Goal: Task Accomplishment & Management: Manage account settings

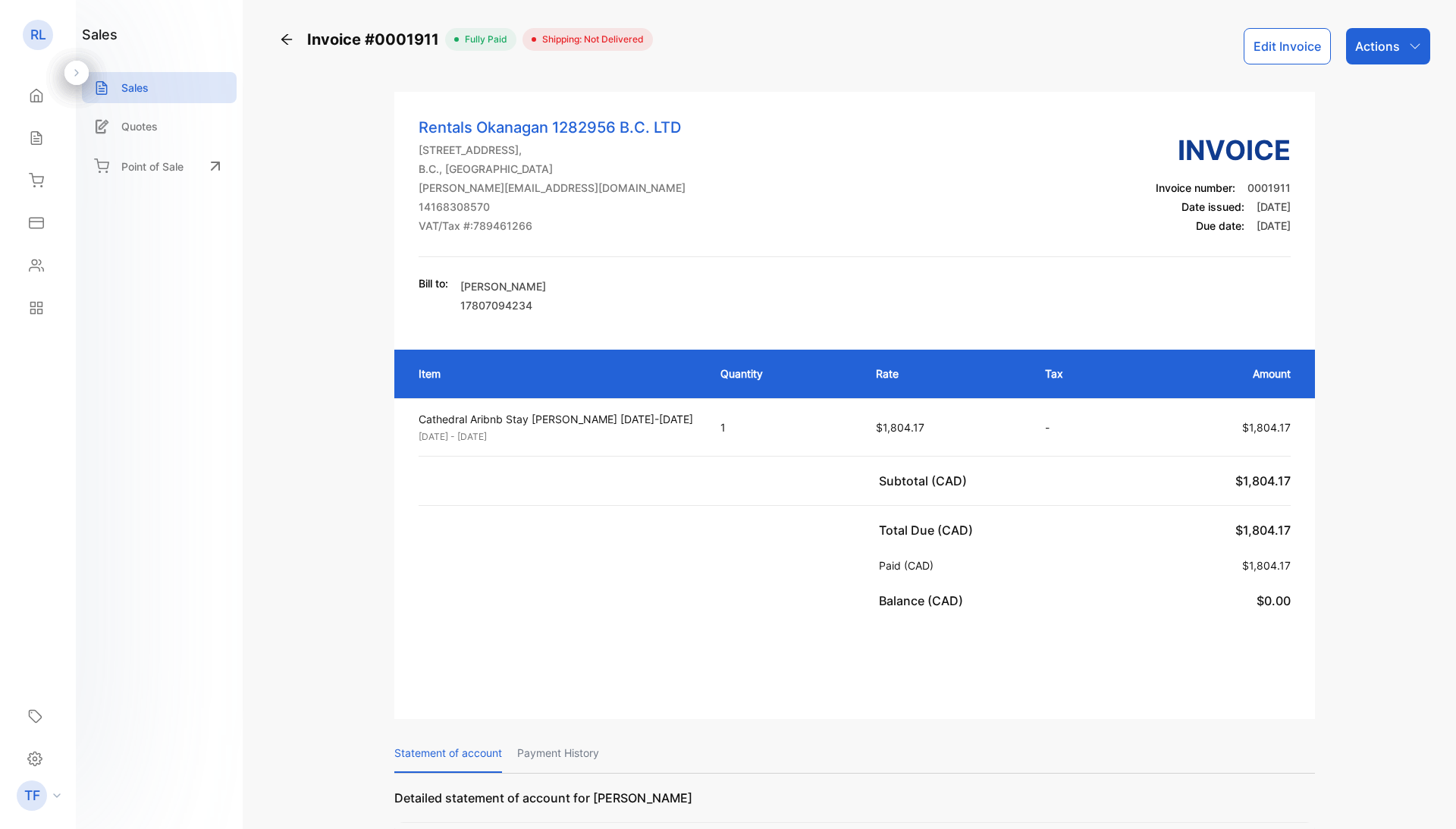
click at [29, 208] on div "Expenses" at bounding box center [38, 223] width 52 height 30
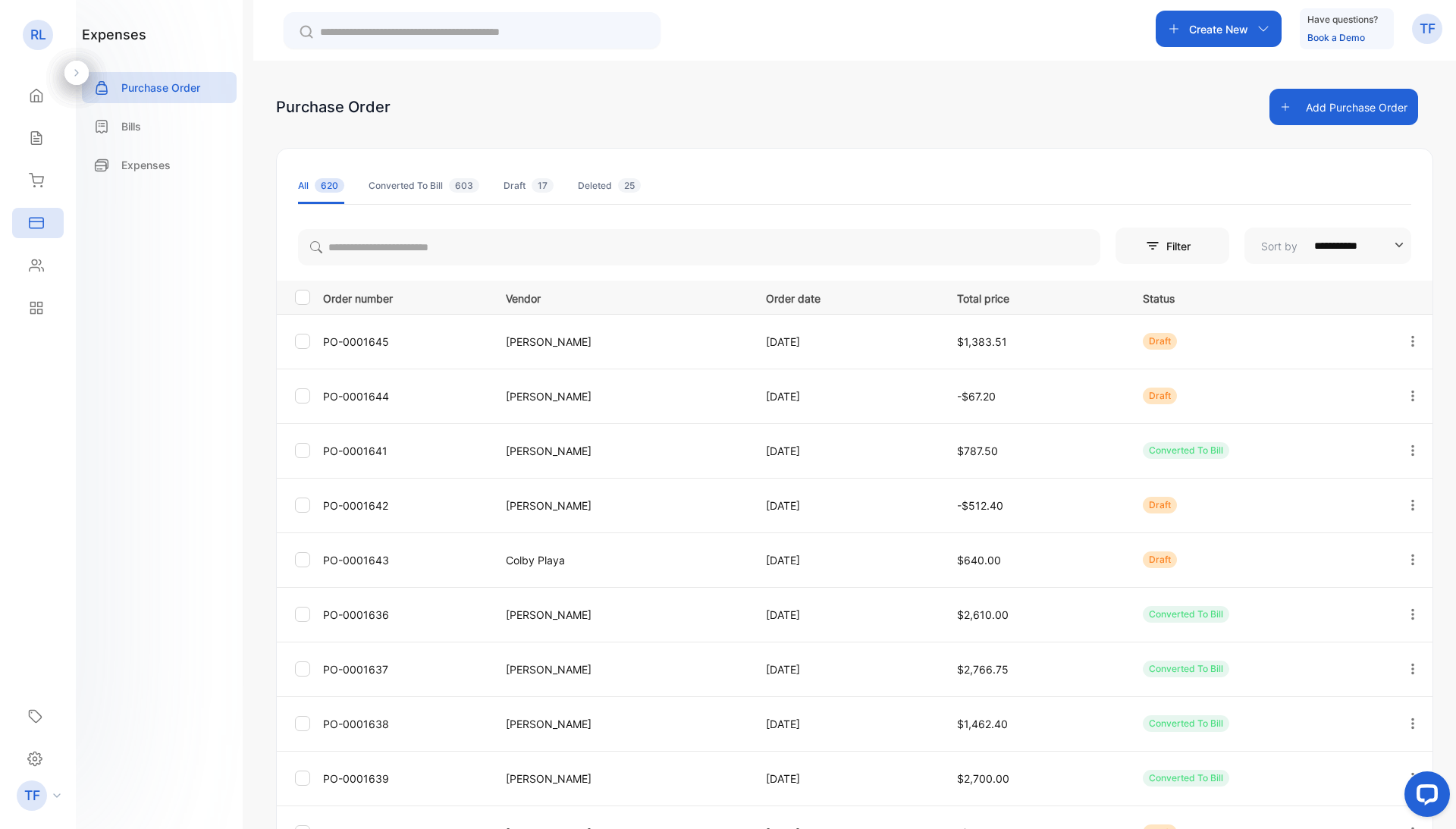
click at [546, 350] on td "[PERSON_NAME]" at bounding box center [618, 341] width 261 height 55
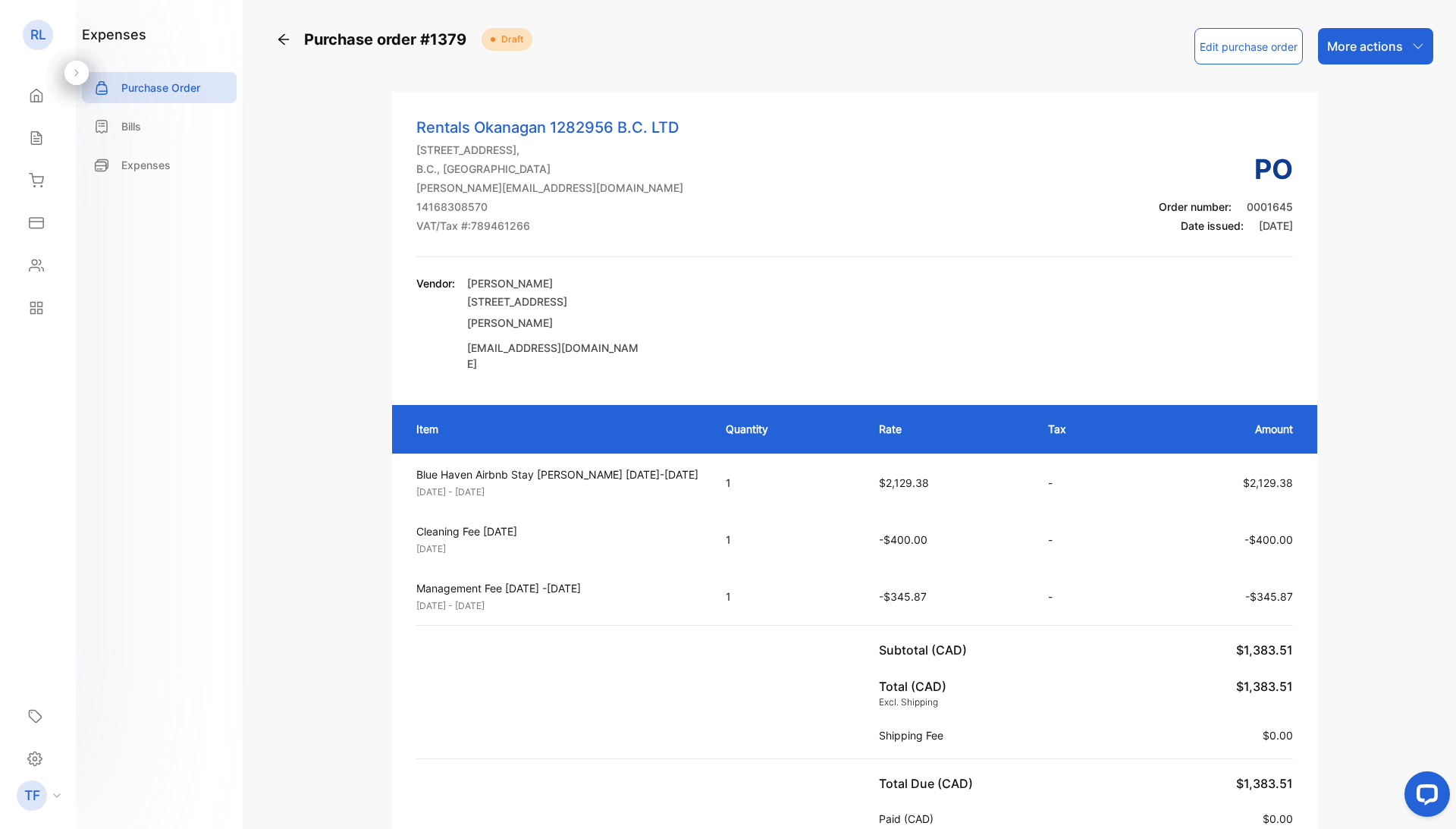
click at [1375, 41] on p "More actions" at bounding box center [1365, 46] width 76 height 18
click at [1360, 146] on div "Send by email" at bounding box center [1370, 144] width 121 height 30
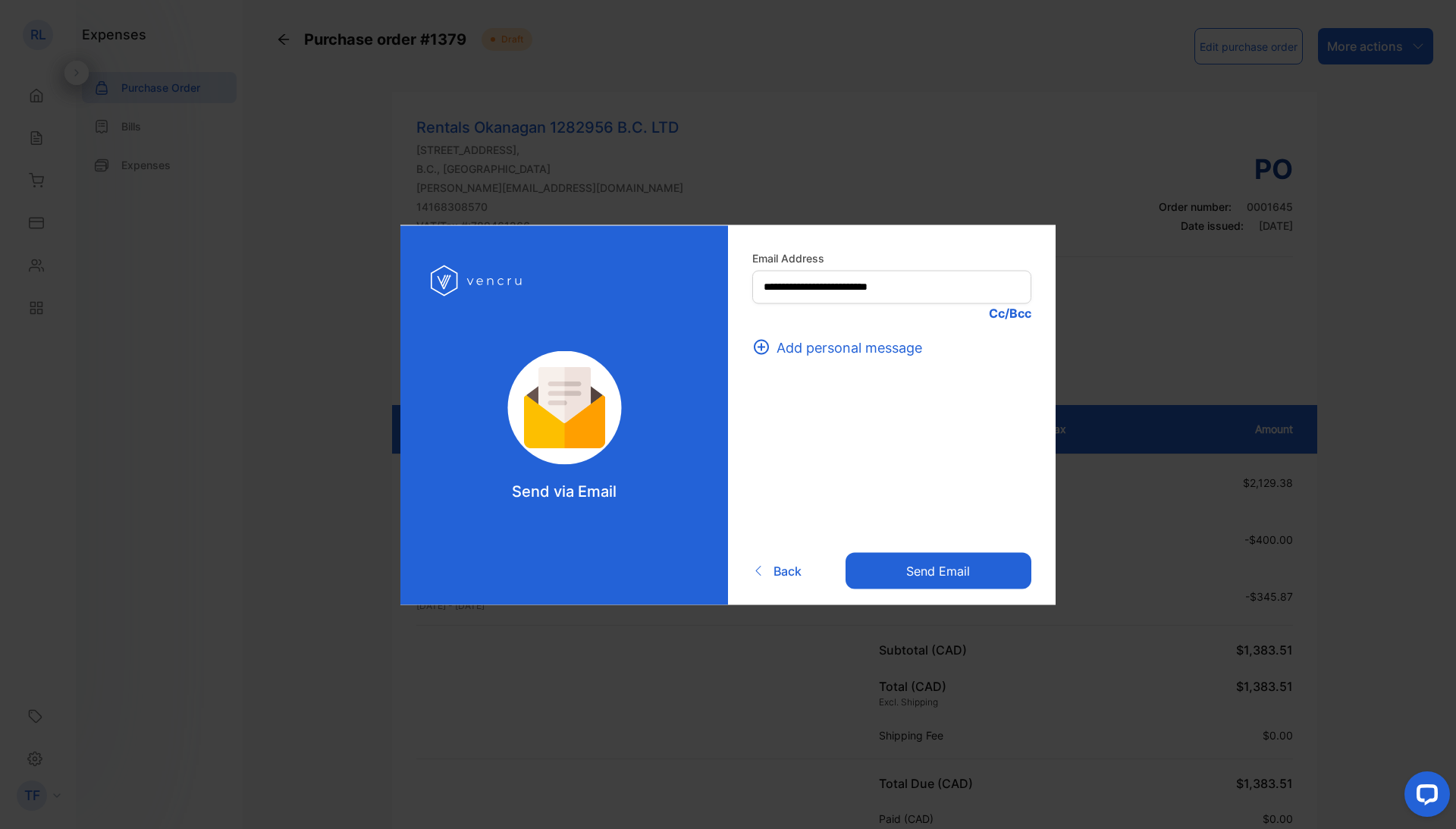
click at [905, 565] on button "Send email" at bounding box center [939, 571] width 186 height 36
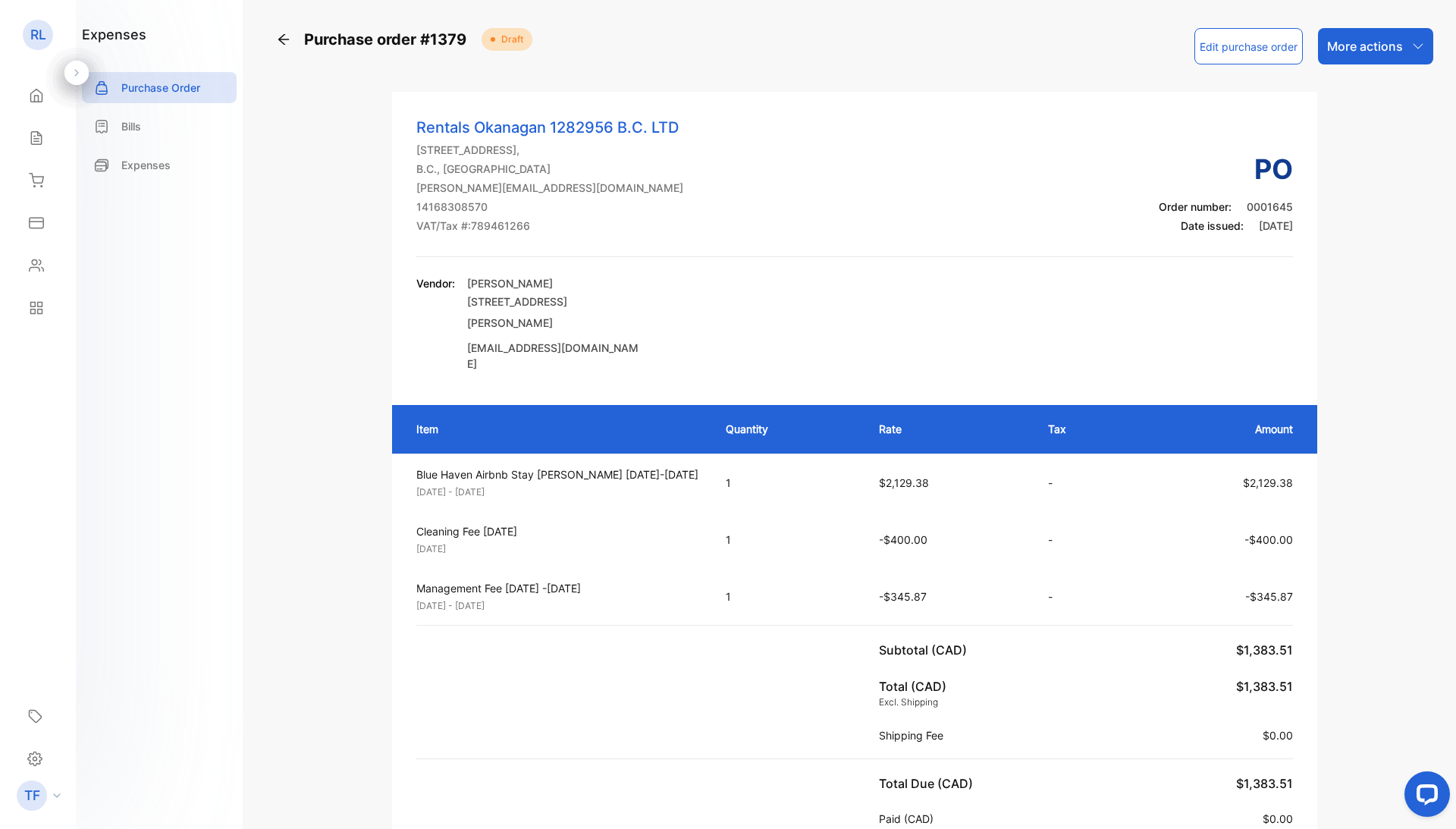
drag, startPoint x: 905, startPoint y: 565, endPoint x: 1390, endPoint y: 46, distance: 710.3
click at [1390, 46] on p "More actions" at bounding box center [1365, 46] width 76 height 18
click at [1379, 92] on div "Convert to bill" at bounding box center [1370, 96] width 121 height 30
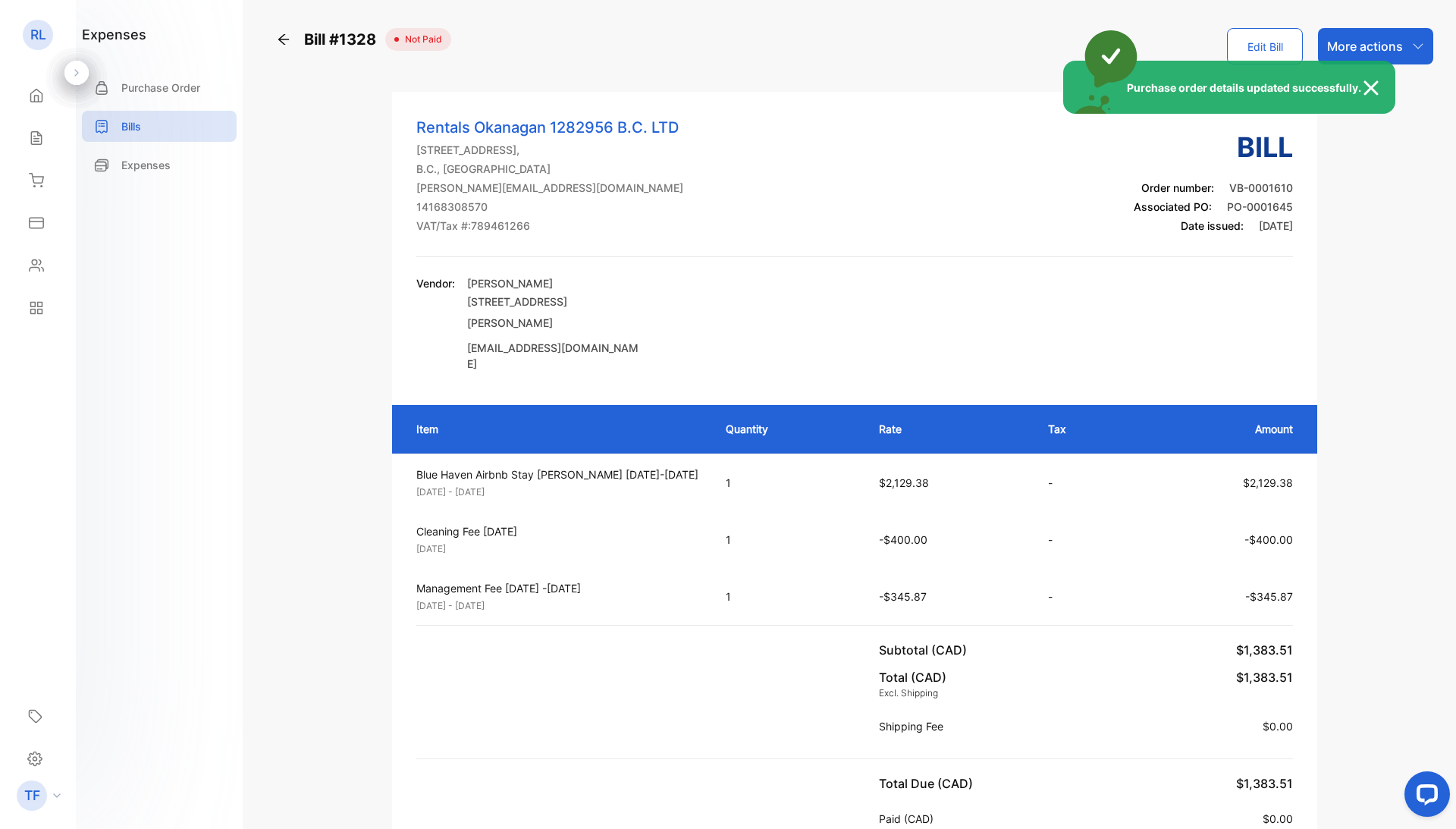
click at [1376, 43] on div "Purchase order details updated successfully." at bounding box center [728, 414] width 1456 height 829
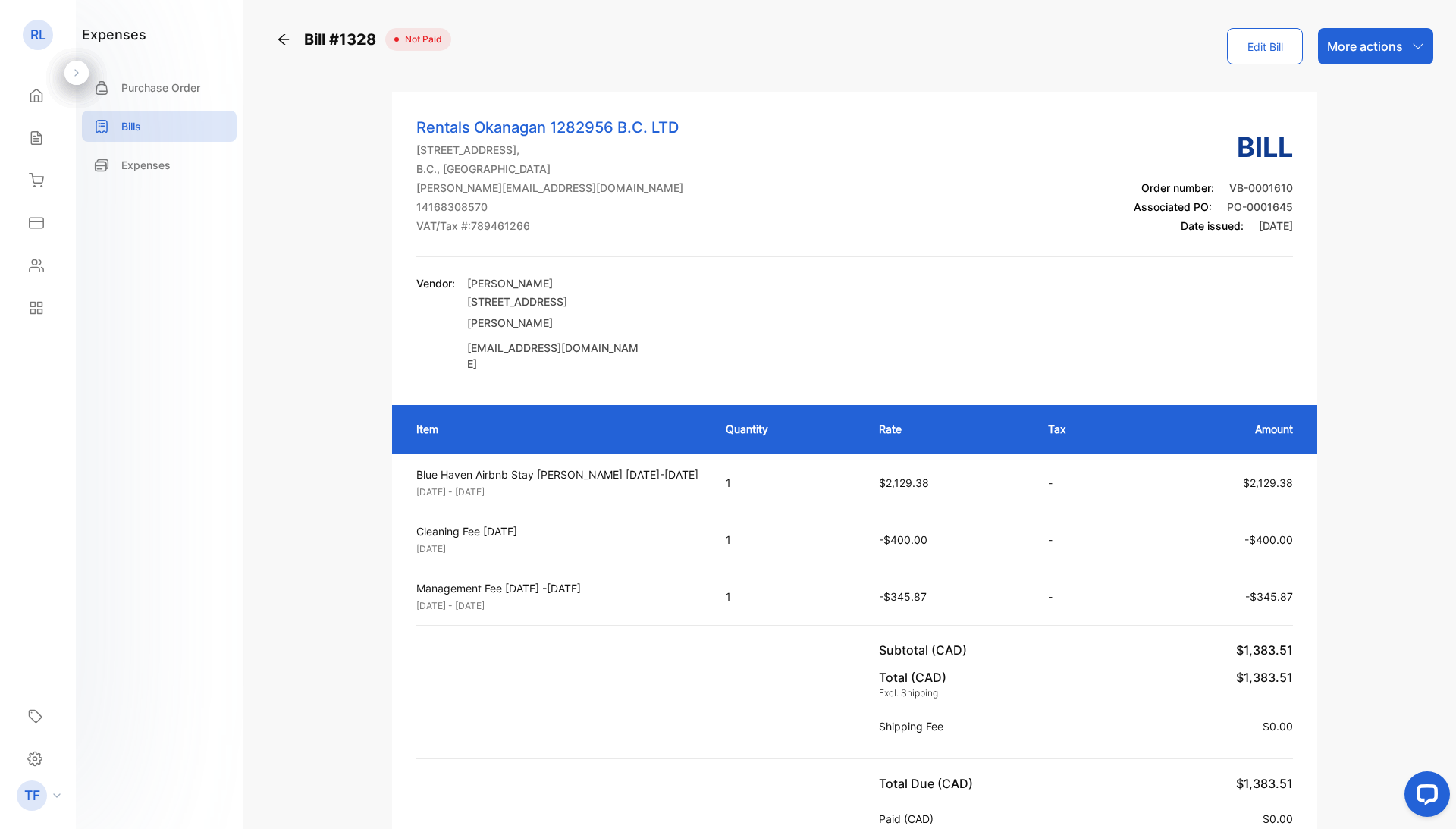
click at [1376, 43] on p "More actions" at bounding box center [1365, 46] width 76 height 18
click at [1365, 90] on div "Record Payment" at bounding box center [1365, 96] width 131 height 30
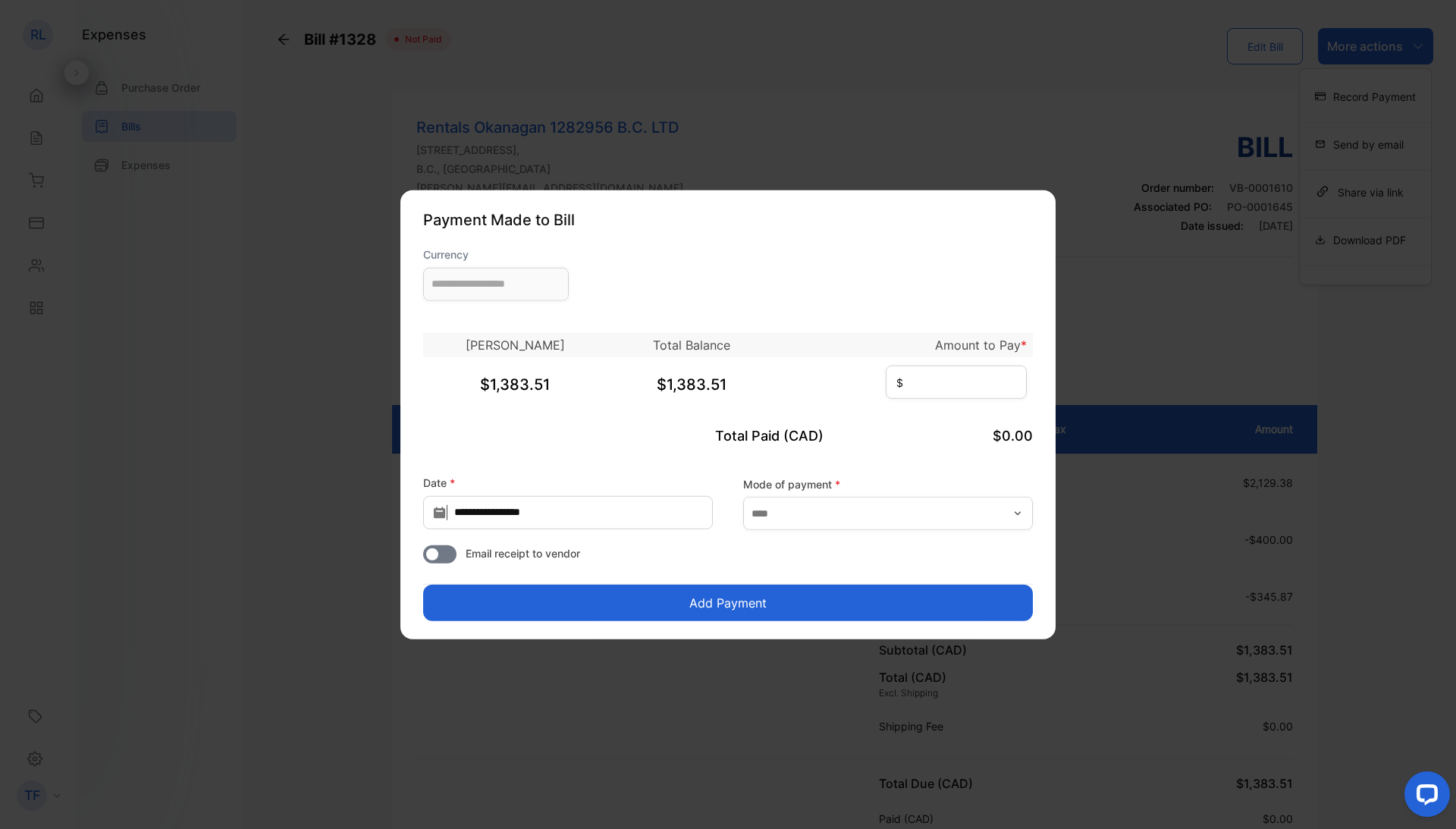
type input "**********"
click at [886, 380] on input at bounding box center [956, 382] width 141 height 33
type input "********"
click at [783, 508] on input "text" at bounding box center [889, 514] width 290 height 33
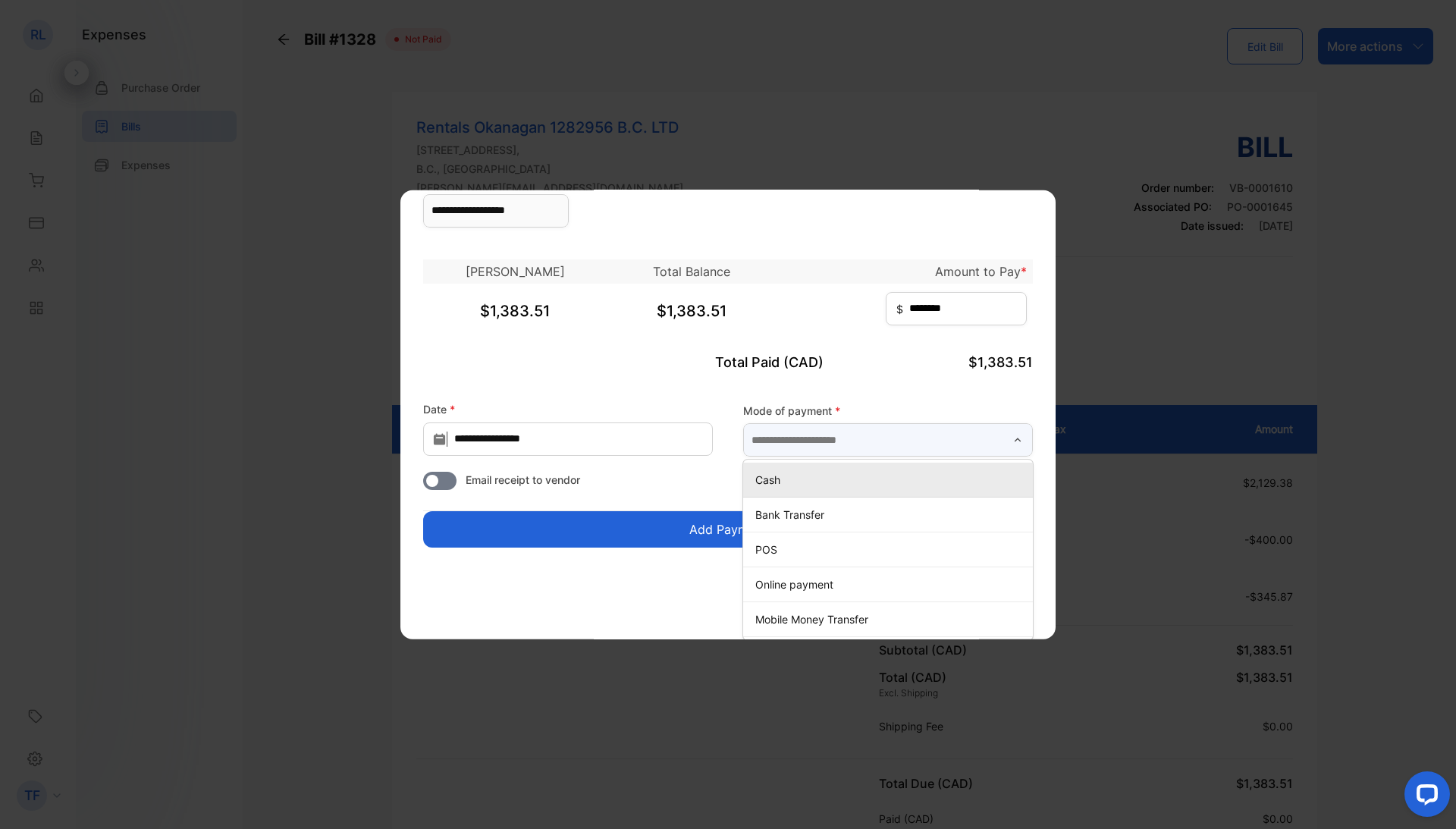
scroll to position [73, 0]
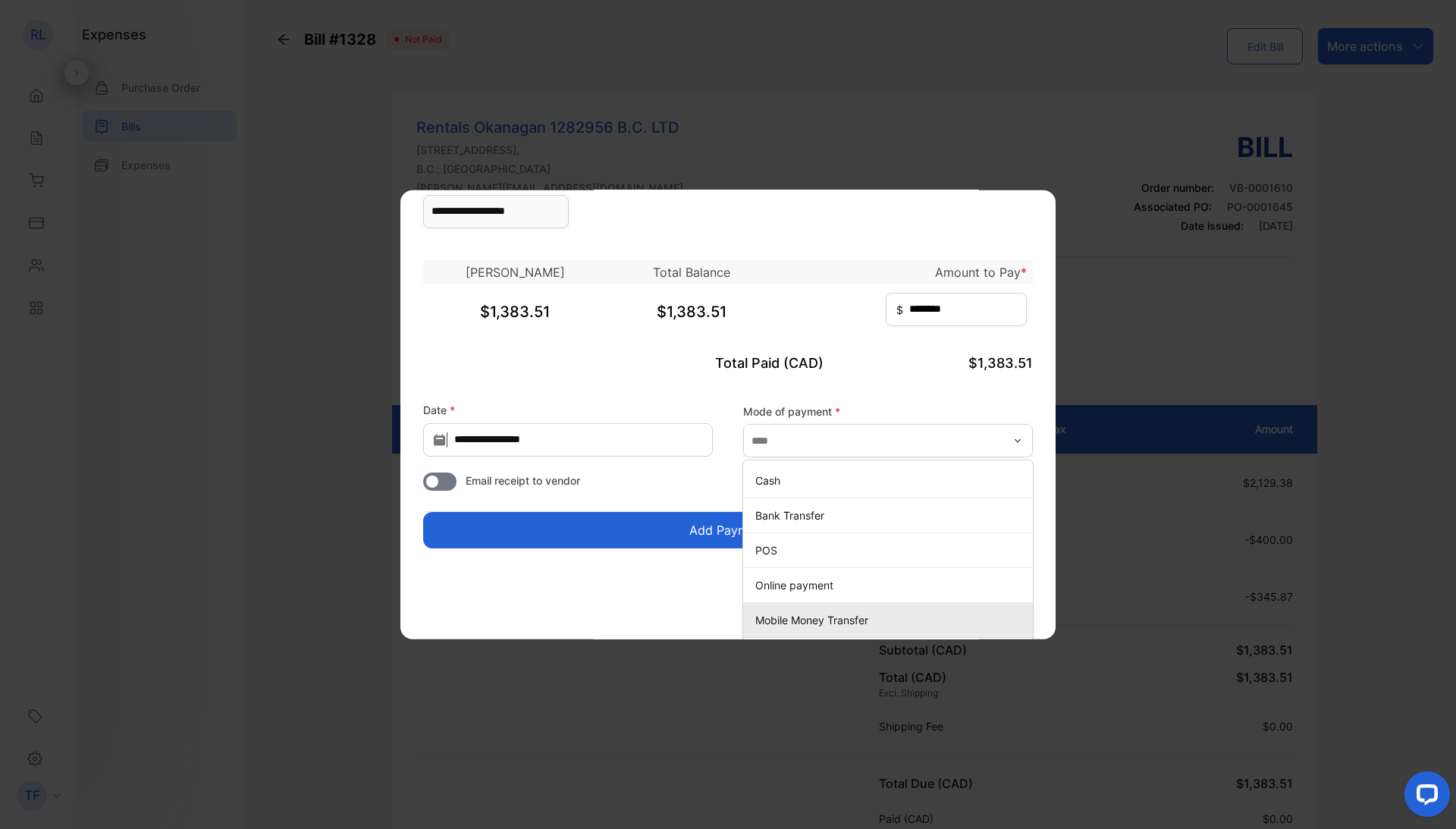
drag, startPoint x: 783, startPoint y: 508, endPoint x: 796, endPoint y: 613, distance: 105.8
click at [796, 613] on p "Mobile Money Transfer" at bounding box center [892, 620] width 272 height 16
type input "**********"
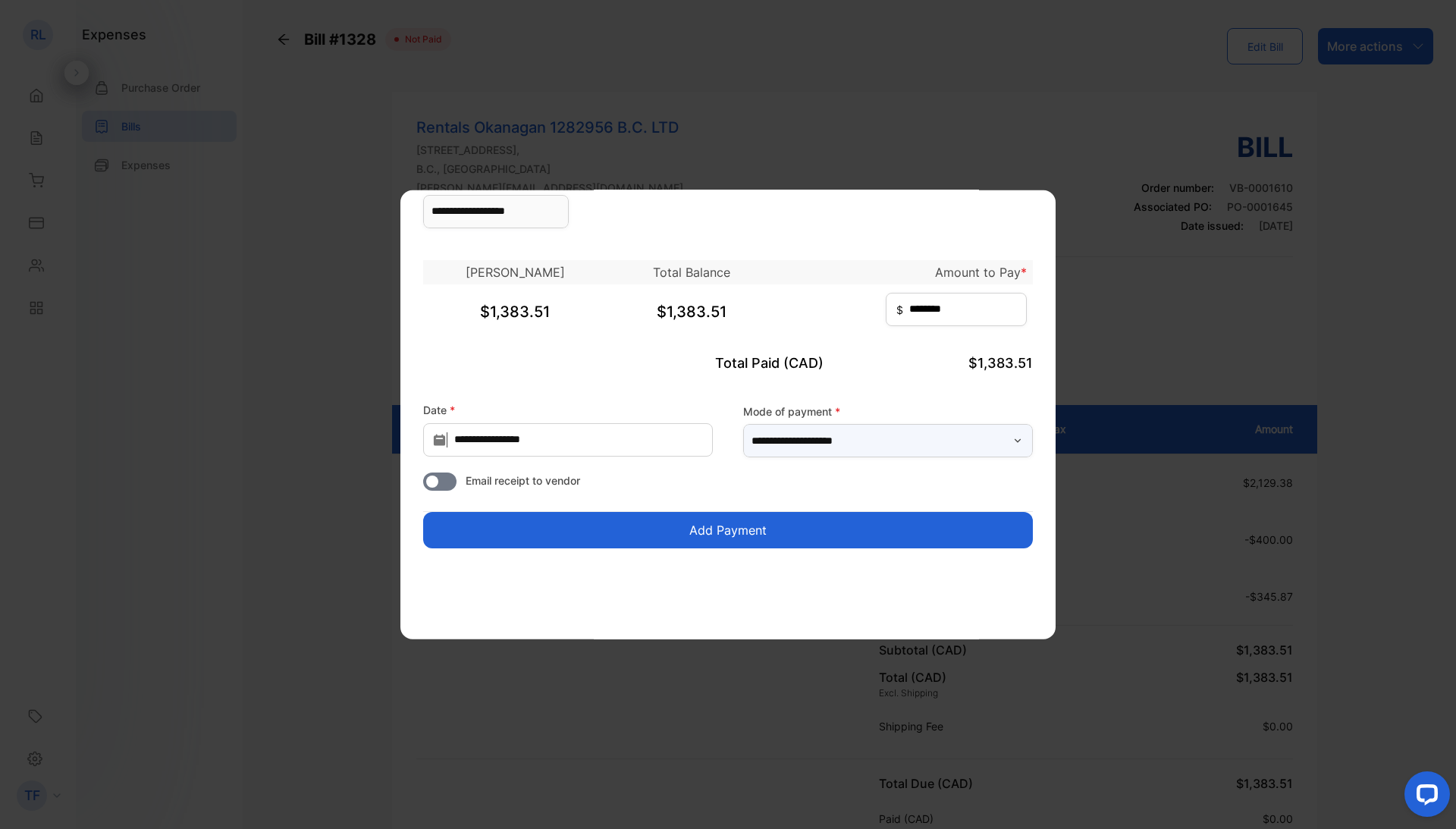
scroll to position [0, 0]
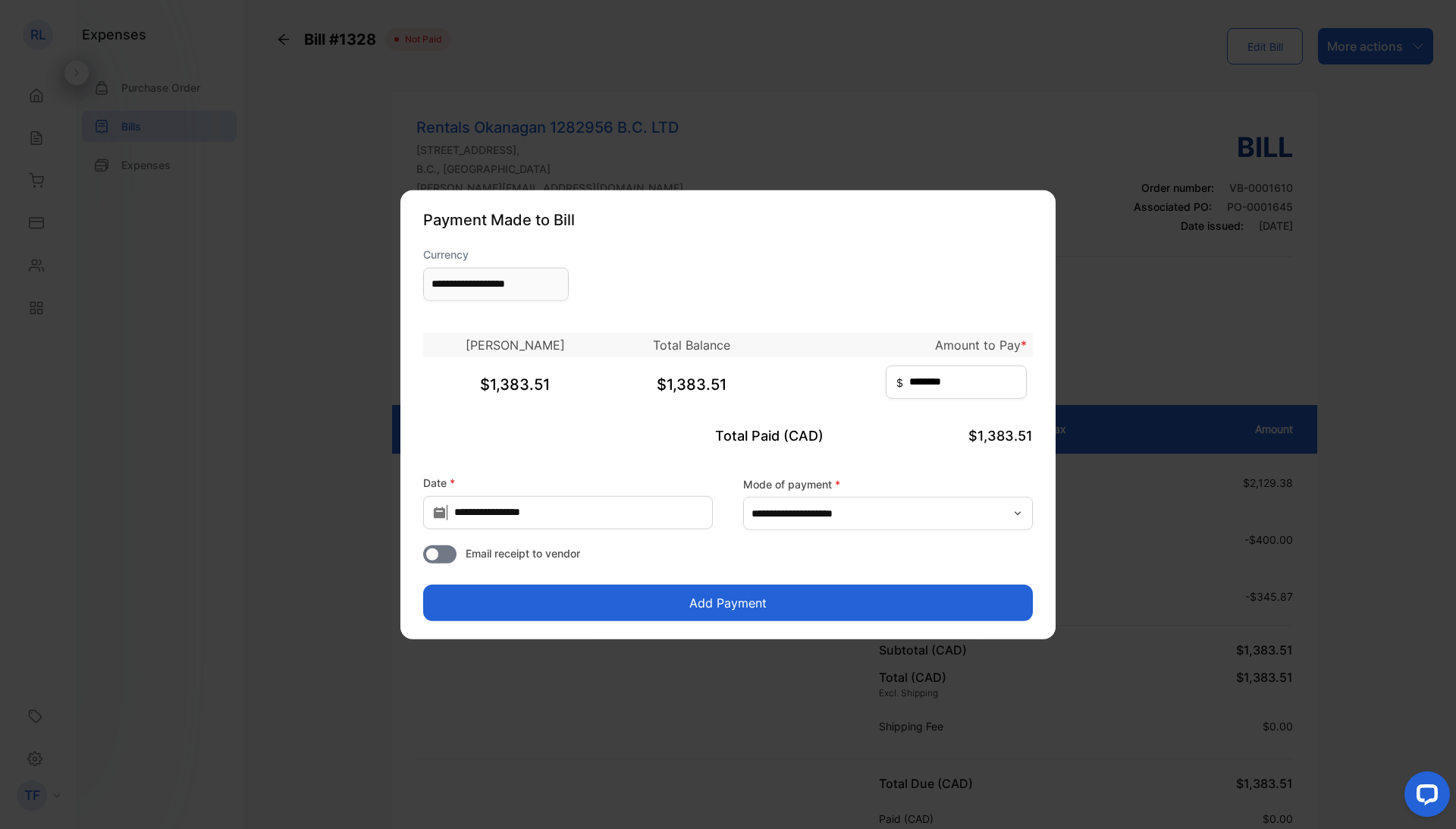
click at [771, 599] on button "Add Payment" at bounding box center [728, 603] width 610 height 36
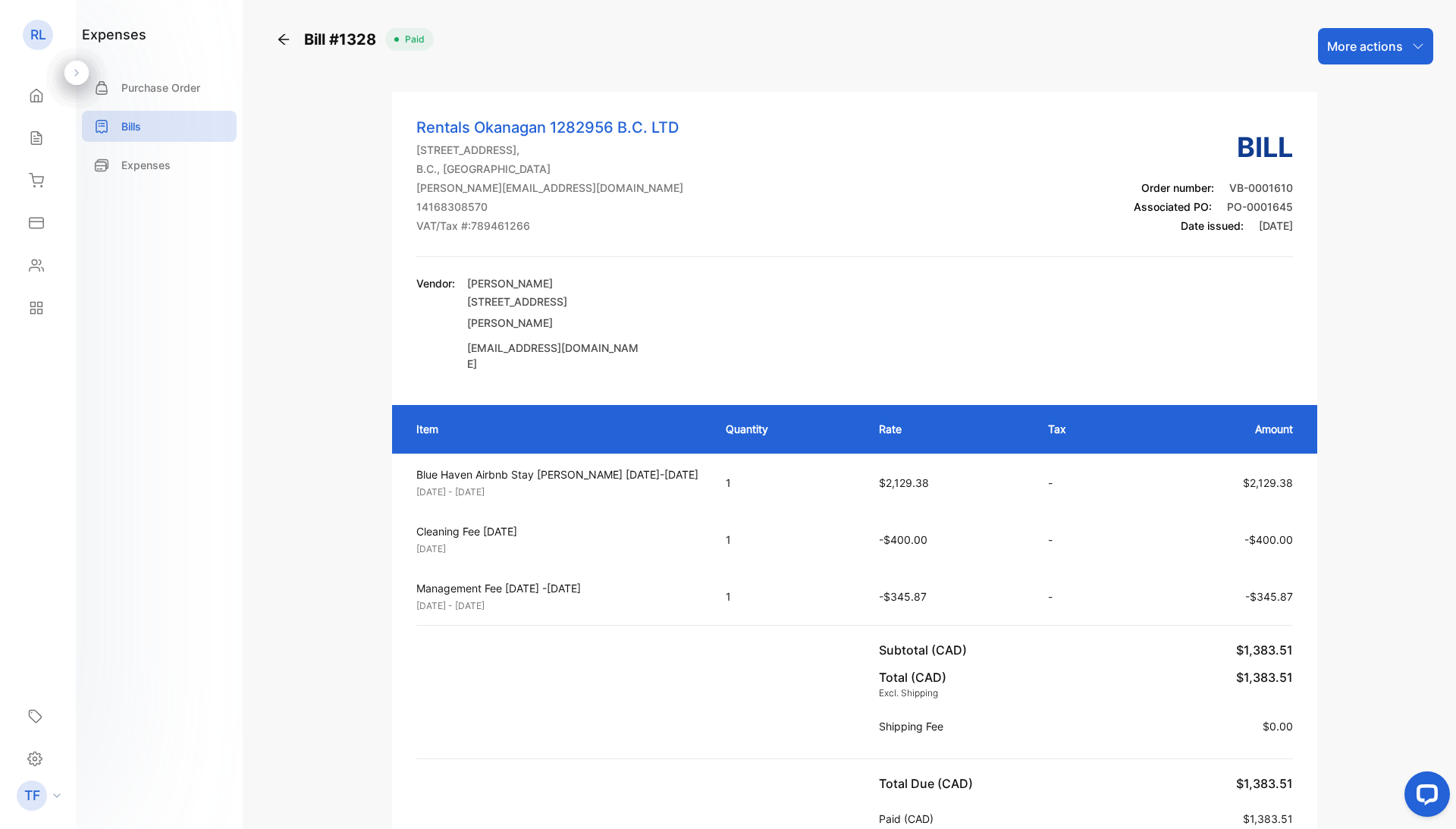
click at [143, 92] on p "Purchase Order" at bounding box center [160, 87] width 79 height 16
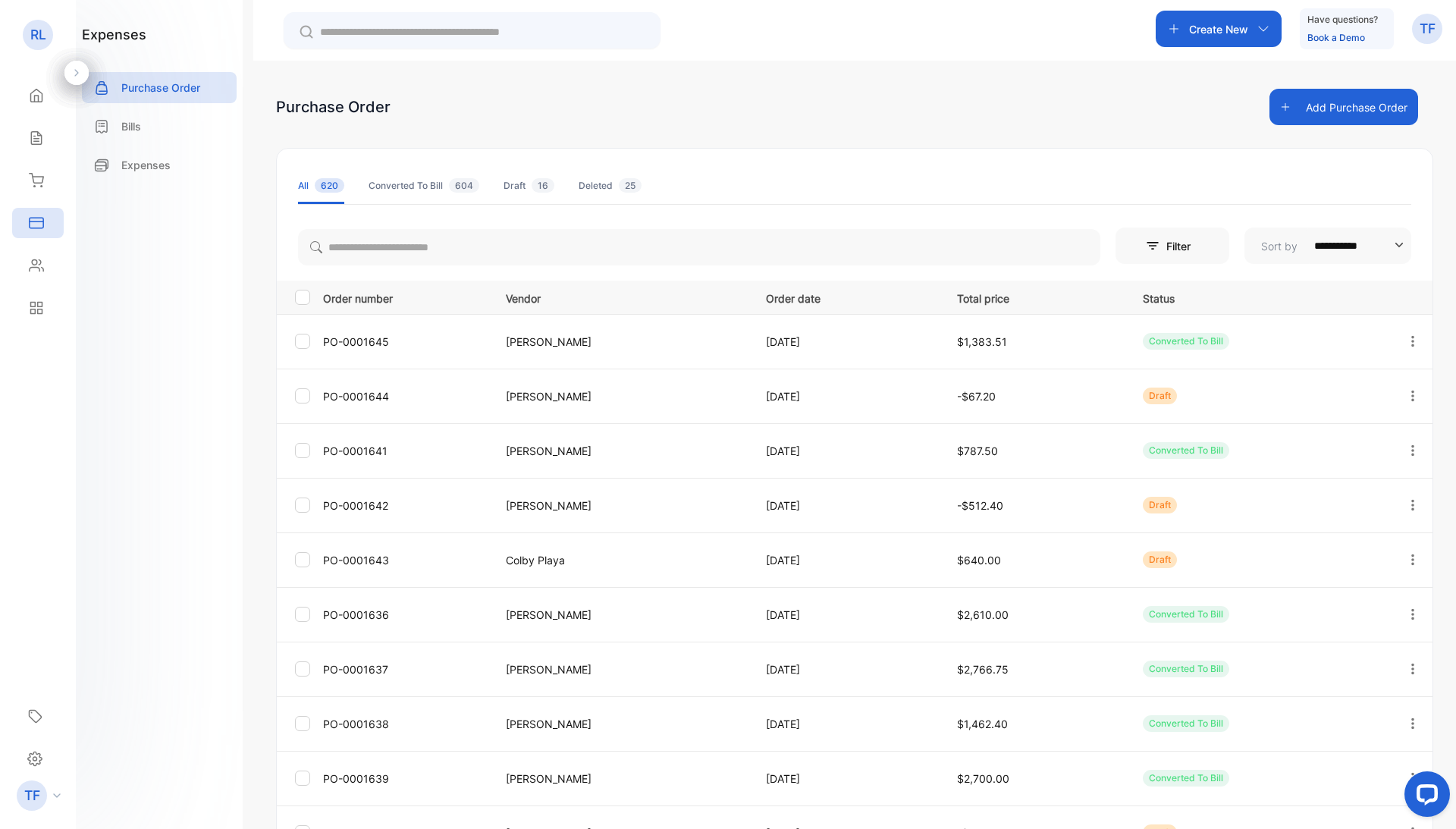
click at [36, 128] on div "Sales" at bounding box center [38, 138] width 52 height 30
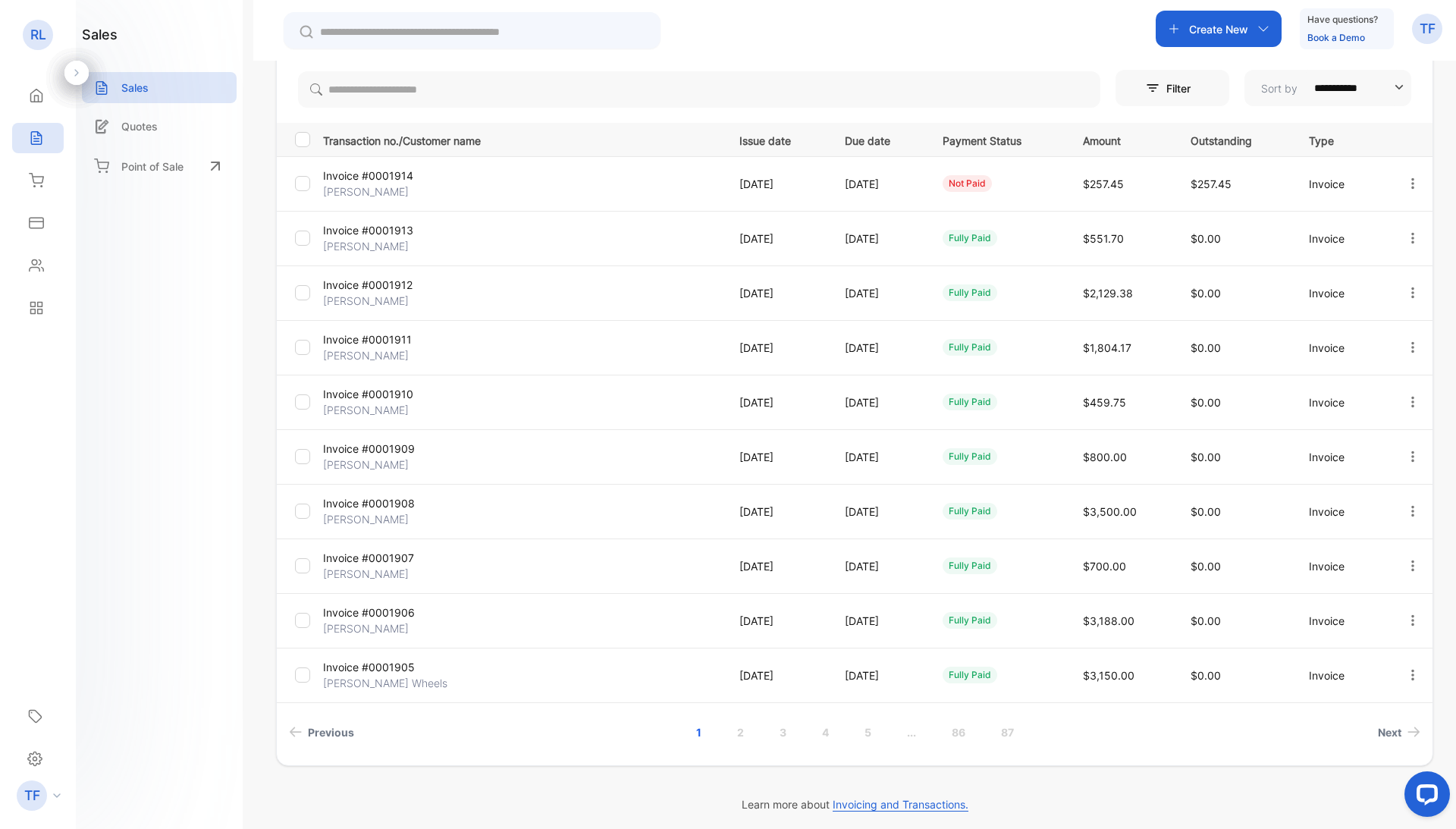
scroll to position [153, 0]
